Goal: Task Accomplishment & Management: Manage account settings

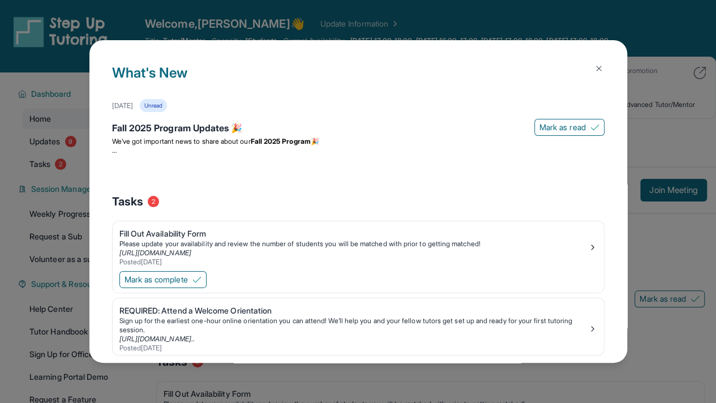
drag, startPoint x: 595, startPoint y: 67, endPoint x: 581, endPoint y: 53, distance: 19.6
click at [581, 53] on div "What's New [DATE] Unread Fall 2025 Program Updates 🎉 Mark as read We’ve got imp…" at bounding box center [358, 201] width 538 height 323
click at [595, 69] on img at bounding box center [599, 68] width 9 height 9
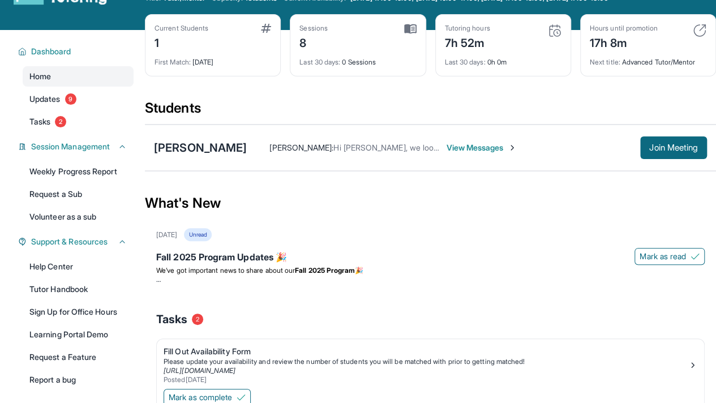
scroll to position [43, 0]
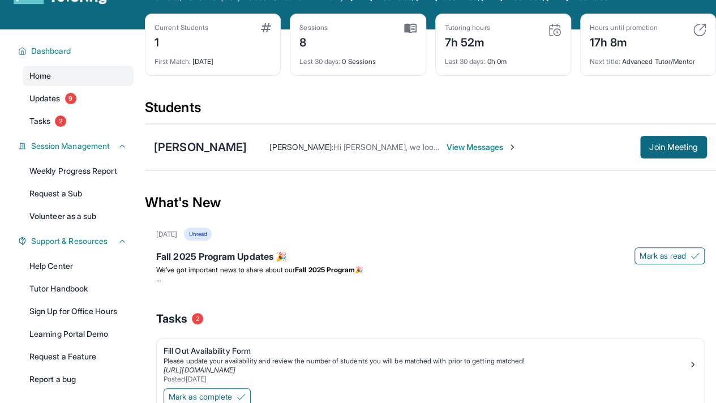
click at [508, 147] on img at bounding box center [512, 147] width 9 height 9
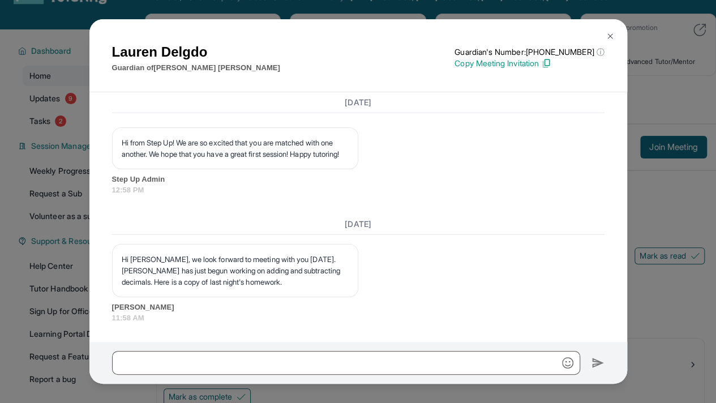
scroll to position [1595, 0]
click at [617, 32] on button at bounding box center [610, 36] width 23 height 23
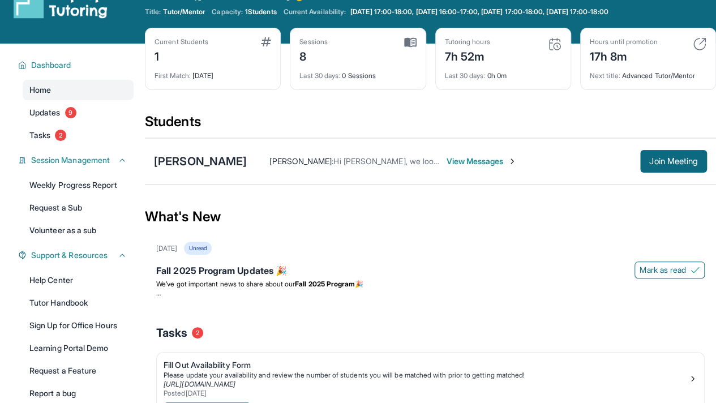
scroll to position [1, 0]
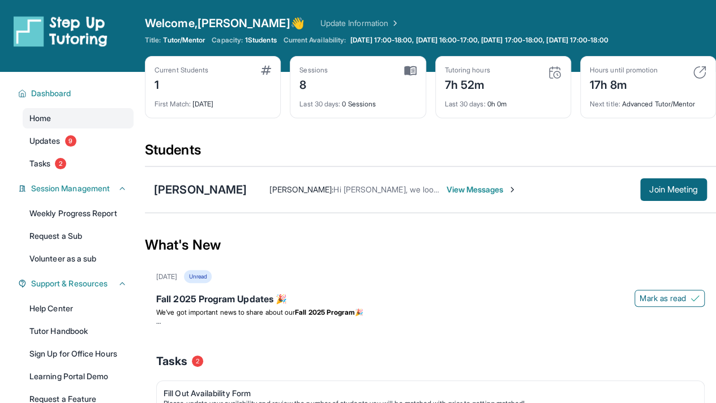
click at [699, 71] on img at bounding box center [700, 73] width 14 height 14
click at [644, 108] on div "Hours until promotion 17h 8m Next title : Advanced Tutor/Mentor" at bounding box center [648, 87] width 136 height 62
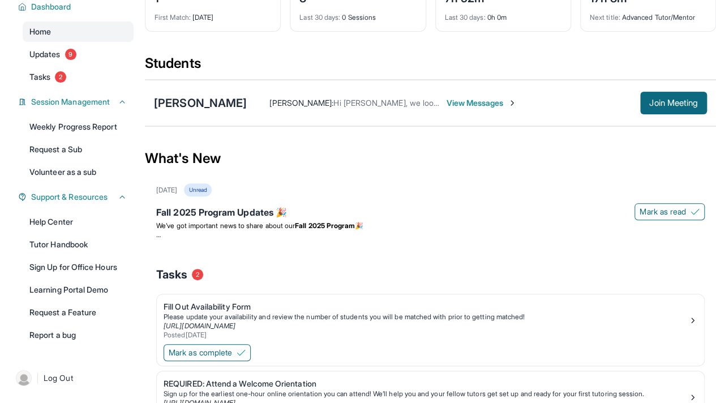
scroll to position [144, 0]
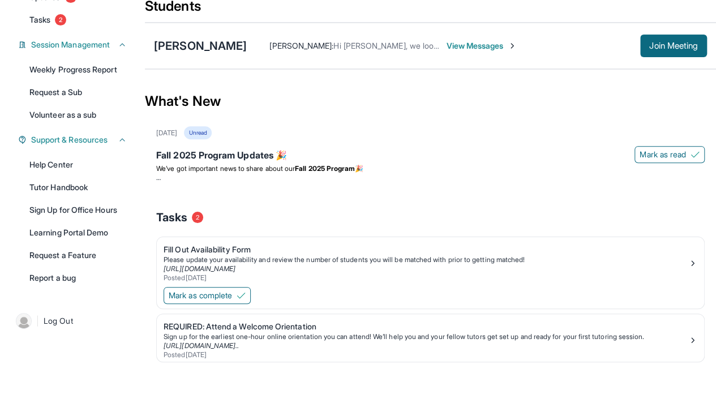
click at [240, 300] on button "Mark as complete" at bounding box center [207, 295] width 87 height 17
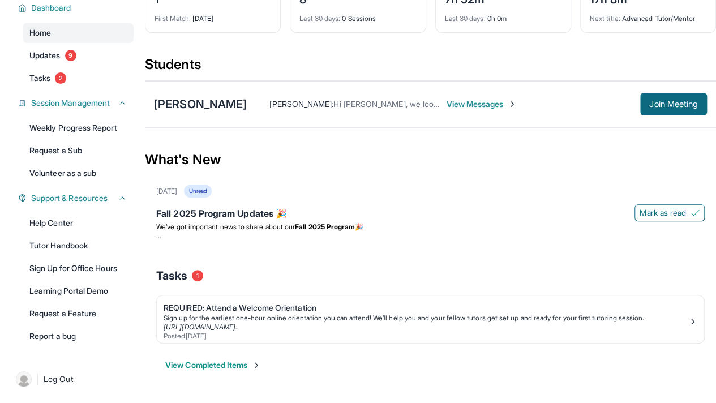
click at [53, 58] on span "Updates" at bounding box center [44, 55] width 31 height 11
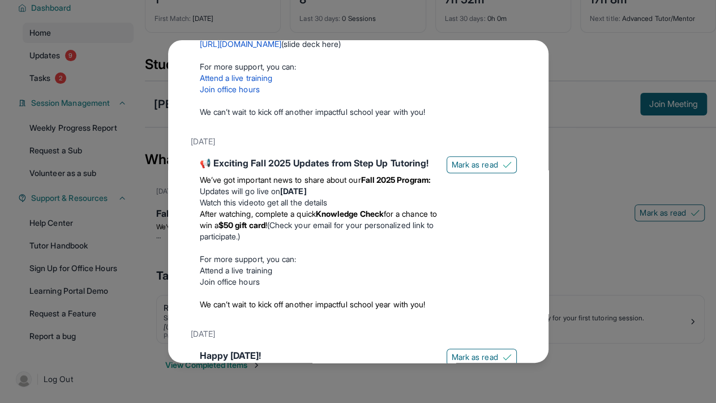
scroll to position [0, 0]
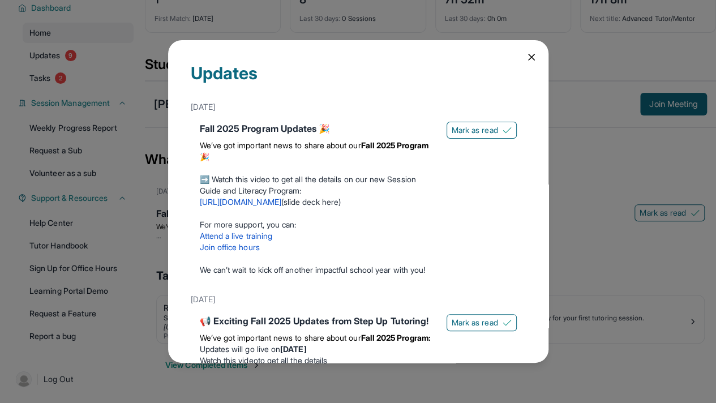
click at [526, 55] on icon at bounding box center [531, 57] width 11 height 11
